Goal: Transaction & Acquisition: Obtain resource

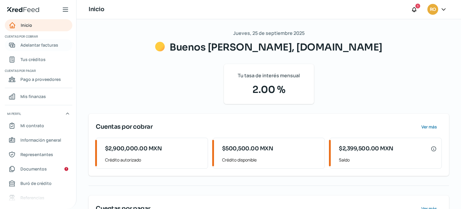
click at [34, 45] on span "Adelantar facturas" at bounding box center [39, 45] width 38 height 8
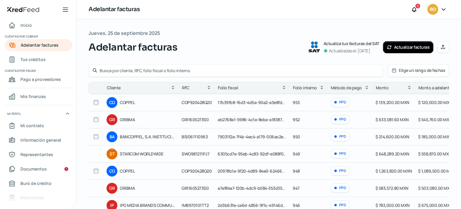
click at [95, 120] on input "checkbox" at bounding box center [95, 119] width 5 height 5
checkbox input "true"
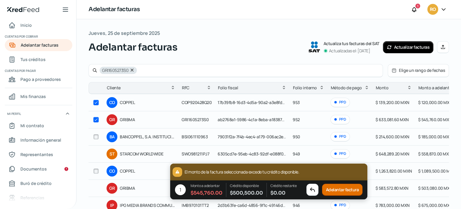
checkbox input "true"
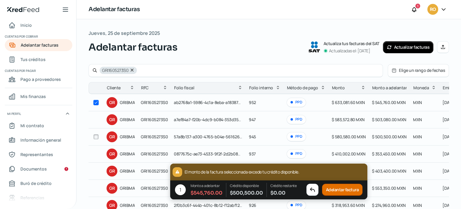
click at [338, 189] on button "Adelantar factura" at bounding box center [342, 190] width 41 height 12
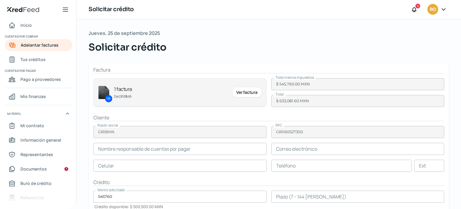
type input "[PERSON_NAME]"
type input "[EMAIL_ADDRESS][DOMAIN_NAME]"
type input "33 - 3441 - 5091"
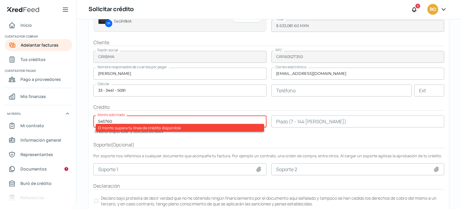
scroll to position [76, 0]
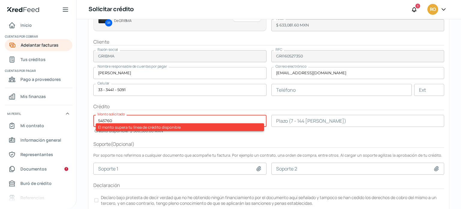
click at [153, 134] on form "Factura GR 1 factura De GRIBMA Ver factura Total menos impuestos $ 545,760.00 M…" at bounding box center [269, 103] width 361 height 231
drag, startPoint x: 135, startPoint y: 117, endPoint x: 97, endPoint y: 120, distance: 38.2
click at [97, 120] on input "545760" at bounding box center [179, 121] width 173 height 12
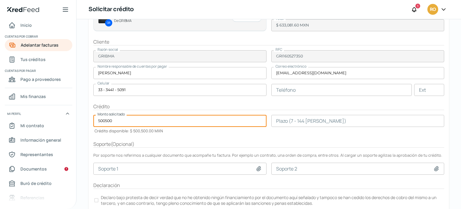
type input "500500"
drag, startPoint x: 156, startPoint y: 134, endPoint x: 158, endPoint y: 128, distance: 5.6
click at [157, 133] on form "Factura GR 1 factura De GRIBMA Ver factura Total menos impuestos $ 545,760.00 M…" at bounding box center [269, 103] width 361 height 231
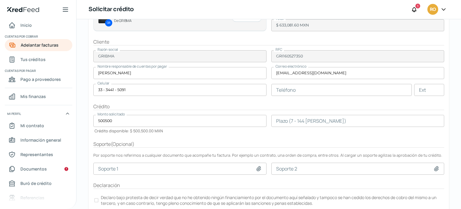
click at [297, 118] on input "number" at bounding box center [358, 121] width 173 height 12
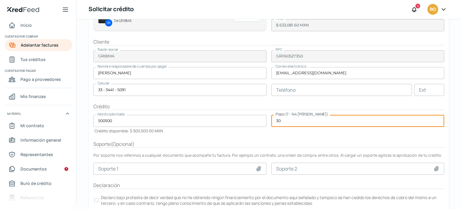
click at [294, 139] on form "Factura GR 1 factura De GRIBMA Ver factura Total menos impuestos $ 545,760.00 M…" at bounding box center [269, 103] width 361 height 231
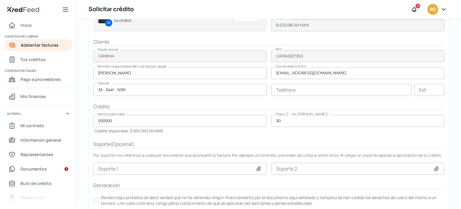
scroll to position [95, 0]
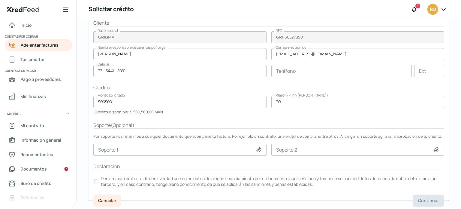
click at [96, 179] on div at bounding box center [96, 181] width 4 height 4
click at [98, 199] on button "Cancelar" at bounding box center [107, 200] width 29 height 12
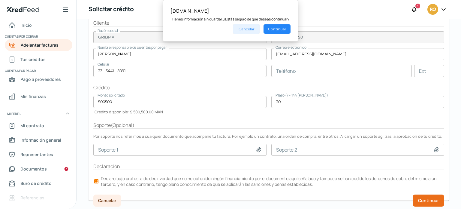
click at [240, 28] on button "Cancelar" at bounding box center [246, 29] width 27 height 10
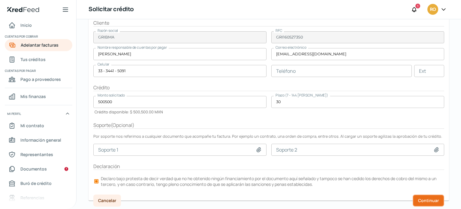
click at [424, 194] on button "Continuar" at bounding box center [429, 200] width 32 height 12
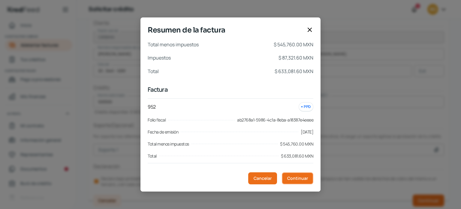
click at [302, 180] on span "Continuar" at bounding box center [298, 178] width 21 height 4
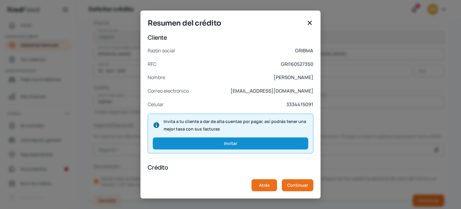
drag, startPoint x: 318, startPoint y: 93, endPoint x: 316, endPoint y: 124, distance: 31.3
click at [316, 124] on div "Cliente Razón social GRIBMA RFC GRI1605273S0 Nombre [PERSON_NAME] Correo electr…" at bounding box center [231, 115] width 180 height 165
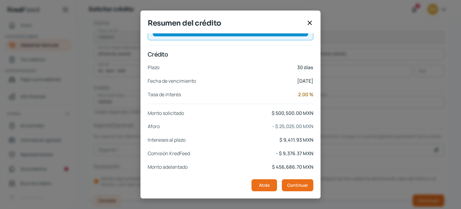
scroll to position [114, 0]
click at [311, 23] on icon at bounding box center [309, 22] width 7 height 7
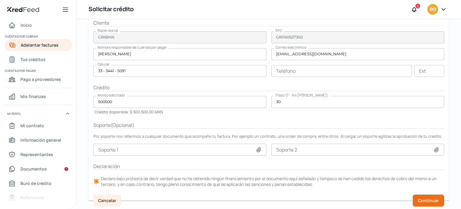
click at [281, 102] on input "30" at bounding box center [358, 102] width 173 height 12
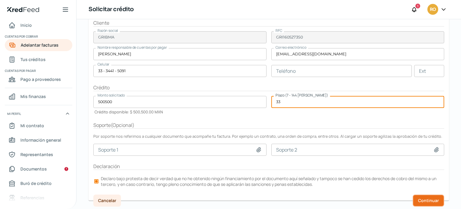
click at [426, 201] on span "Continuar" at bounding box center [429, 200] width 21 height 4
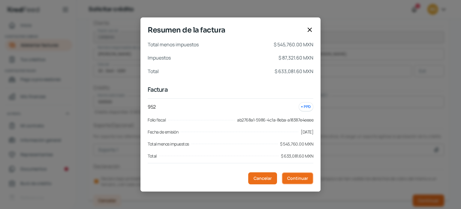
click at [297, 180] on span "Continuar" at bounding box center [298, 178] width 21 height 4
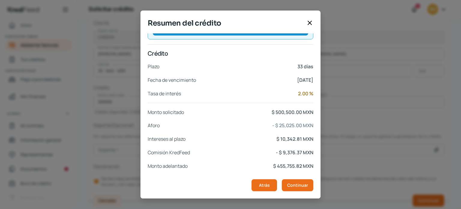
click at [311, 22] on icon at bounding box center [310, 23] width 4 height 4
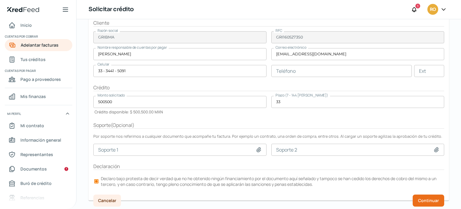
click at [285, 105] on input "33" at bounding box center [358, 102] width 173 height 12
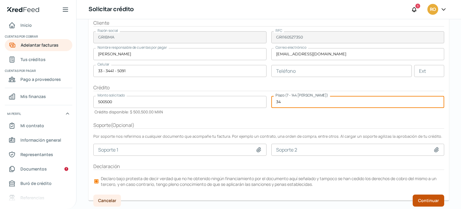
type input "34"
click at [428, 198] on span "Continuar" at bounding box center [429, 200] width 21 height 4
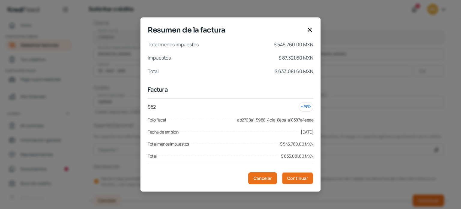
click at [295, 181] on button "Continuar" at bounding box center [298, 178] width 32 height 12
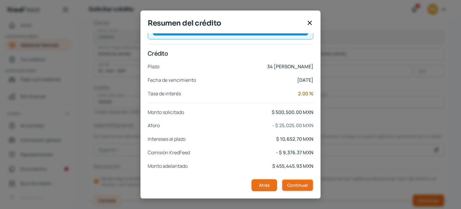
click at [300, 183] on span "Continuar" at bounding box center [298, 185] width 21 height 4
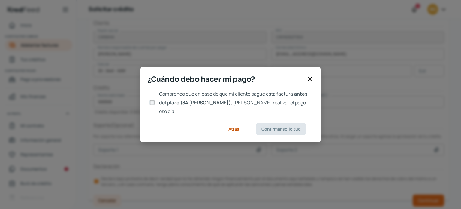
drag, startPoint x: 153, startPoint y: 105, endPoint x: 159, endPoint y: 104, distance: 5.8
click at [153, 105] on input "Comprendo que en caso de que mi cliente pague esta factura antes del plazo (34 …" at bounding box center [152, 102] width 5 height 5
checkbox input "true"
click at [290, 127] on button "Confirmar solicitud" at bounding box center [281, 129] width 50 height 12
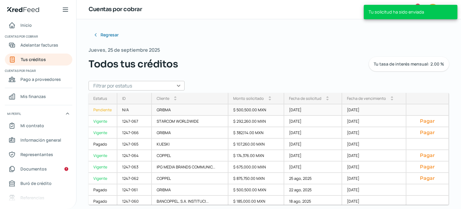
click at [109, 107] on div "Pendiente" at bounding box center [103, 109] width 29 height 11
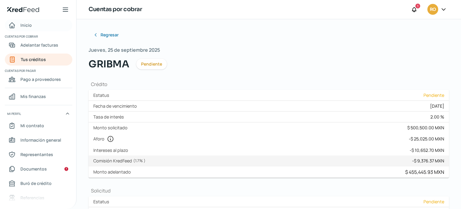
click at [29, 22] on span "Inicio" at bounding box center [25, 25] width 11 height 8
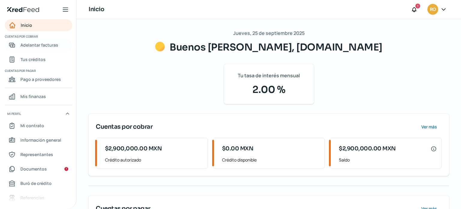
click at [40, 45] on span "Adelantar facturas" at bounding box center [39, 45] width 38 height 8
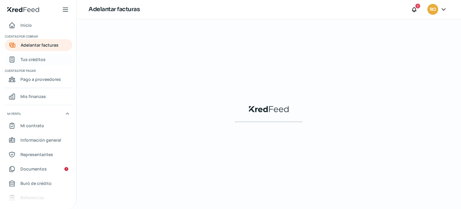
click at [32, 56] on span "Tus créditos" at bounding box center [32, 60] width 25 height 8
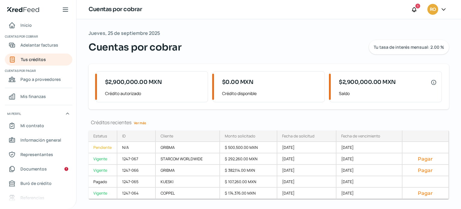
click at [137, 121] on link "Ver más" at bounding box center [140, 122] width 17 height 9
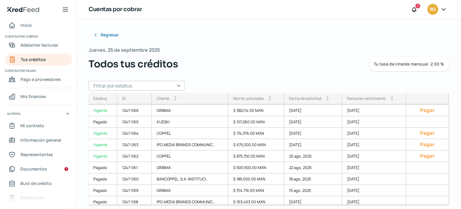
scroll to position [23, 0]
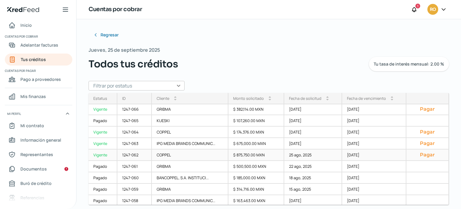
click at [417, 156] on button "Pagar" at bounding box center [428, 155] width 32 height 6
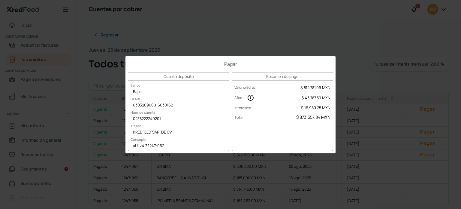
click at [247, 39] on div "Pagar Cuenta depósito Banco Bajío [PERSON_NAME] 030320900016630162 Núm. de cuen…" at bounding box center [230, 104] width 461 height 209
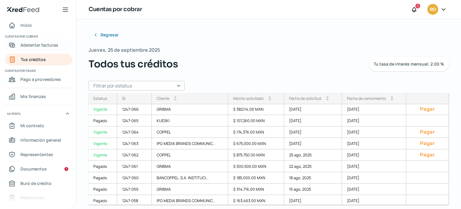
click at [30, 47] on span "Adelantar facturas" at bounding box center [39, 45] width 38 height 8
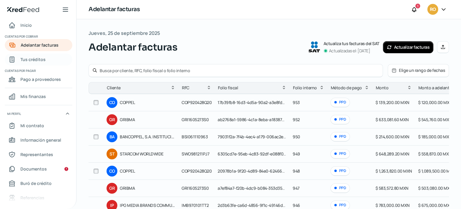
click at [30, 61] on span "Tus créditos" at bounding box center [32, 60] width 25 height 8
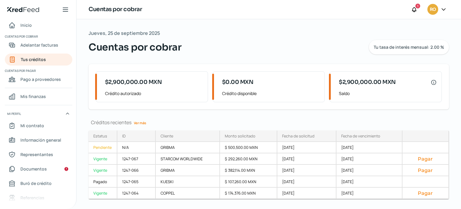
click at [146, 123] on link "Ver más" at bounding box center [140, 122] width 17 height 9
